Goal: Task Accomplishment & Management: Use online tool/utility

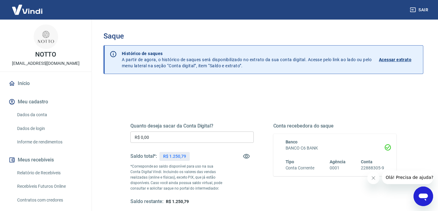
click at [145, 139] on input "R$ 0,00" at bounding box center [191, 136] width 123 height 11
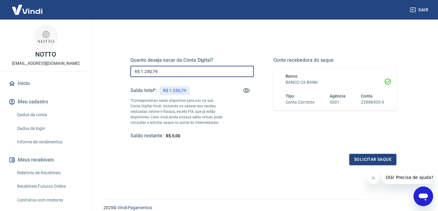
scroll to position [65, 0]
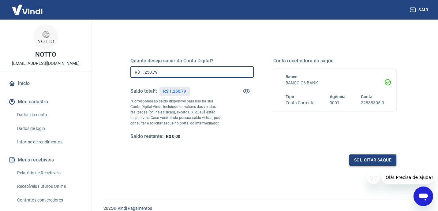
type input "R$ 1.250,79"
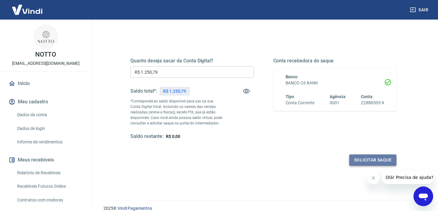
click at [375, 162] on button "Solicitar saque" at bounding box center [372, 159] width 47 height 11
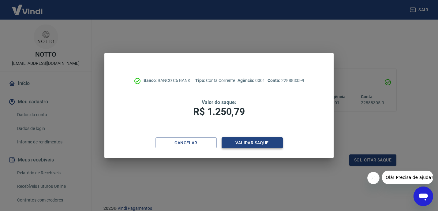
click at [263, 143] on button "Validar saque" at bounding box center [251, 142] width 61 height 11
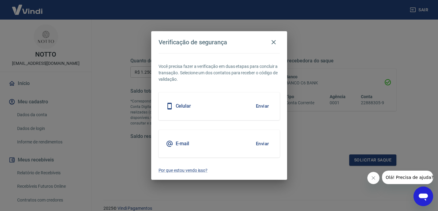
click at [180, 143] on h5 "E-mail" at bounding box center [183, 144] width 14 height 6
click at [259, 144] on button "Enviar" at bounding box center [262, 143] width 20 height 13
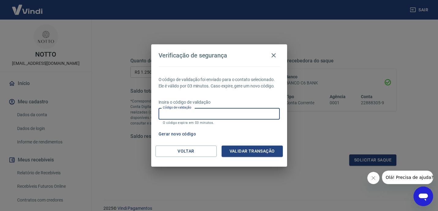
click at [240, 117] on input "Código de validação" at bounding box center [218, 113] width 121 height 11
type input "421285"
click at [276, 154] on button "Validar transação" at bounding box center [251, 151] width 61 height 11
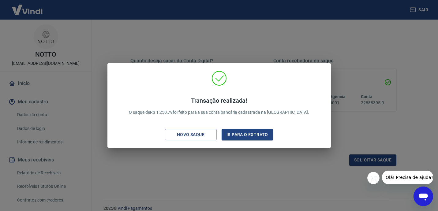
click at [272, 43] on div "Transação realizada! O saque de R$ 1.250,79 foi feito para a sua conta bancária…" at bounding box center [219, 105] width 438 height 211
